Goal: Task Accomplishment & Management: Manage account settings

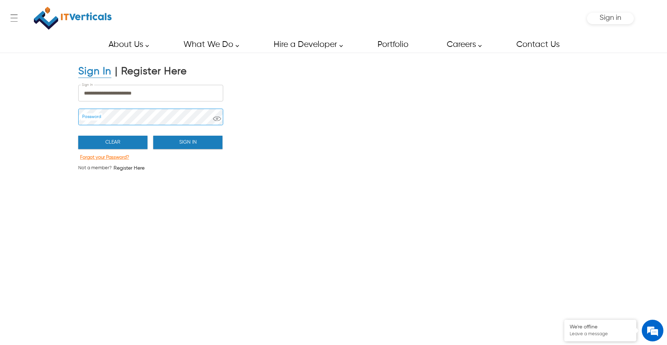
click at [113, 160] on button "Forgot your Password?" at bounding box center [104, 157] width 53 height 9
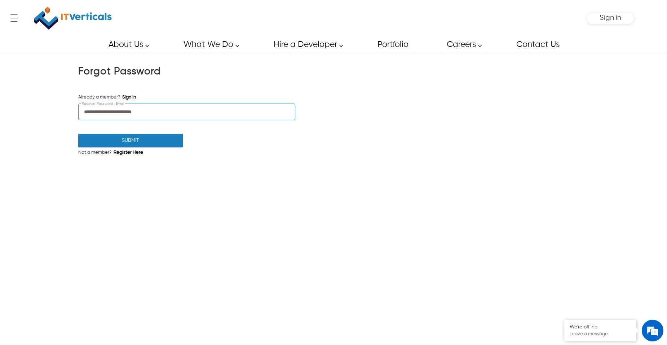
click at [135, 112] on input "**********" at bounding box center [187, 112] width 216 height 16
